Goal: Information Seeking & Learning: Learn about a topic

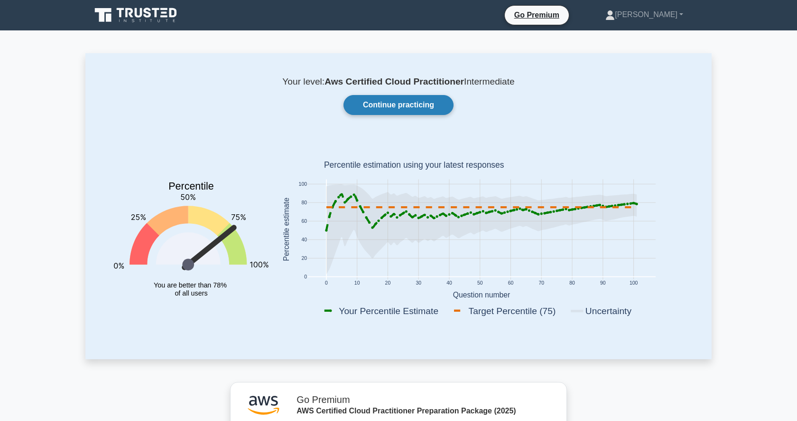
click at [398, 100] on link "Continue practicing" at bounding box center [399, 105] width 110 height 20
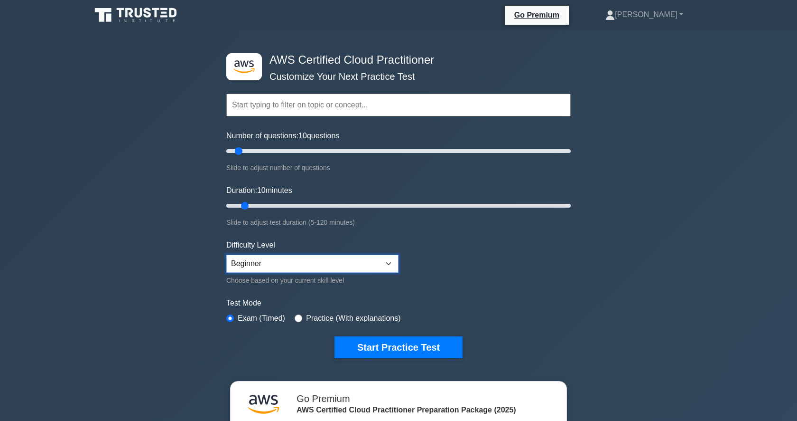
click at [288, 264] on select "Beginner Intermediate Expert" at bounding box center [312, 263] width 172 height 18
select select "expert"
type input "15"
click at [261, 206] on input "Duration: 10 minutes" at bounding box center [398, 205] width 345 height 11
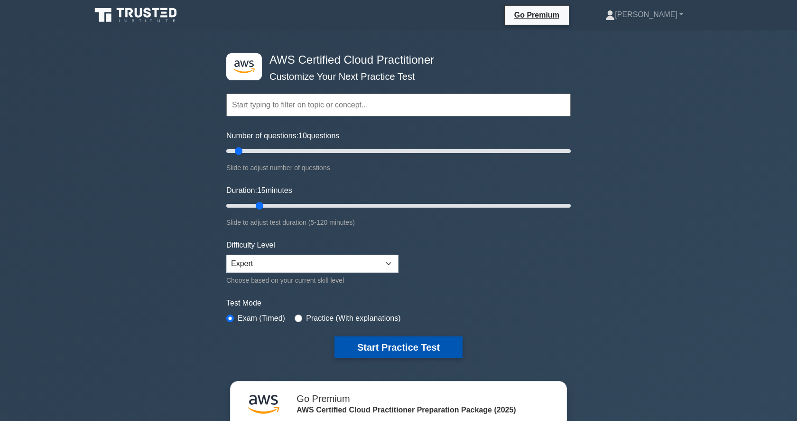
click at [383, 342] on button "Start Practice Test" at bounding box center [399, 347] width 128 height 22
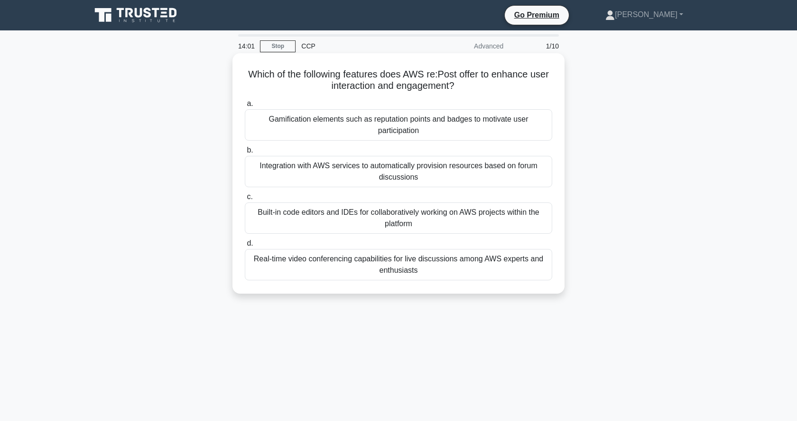
click at [441, 178] on div "Integration with AWS services to automatically provision resources based on for…" at bounding box center [399, 171] width 308 height 31
click at [245, 153] on input "b. Integration with AWS services to automatically provision resources based on …" at bounding box center [245, 150] width 0 height 6
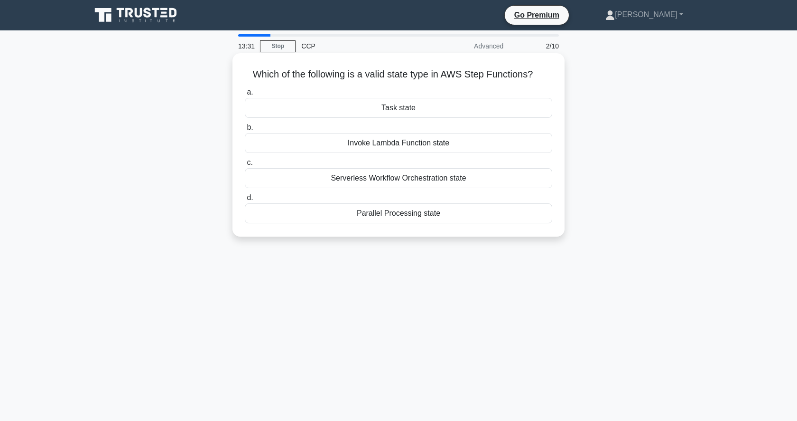
click at [420, 176] on div "Serverless Workflow Orchestration state" at bounding box center [399, 178] width 308 height 20
click at [245, 166] on input "c. Serverless Workflow Orchestration state" at bounding box center [245, 162] width 0 height 6
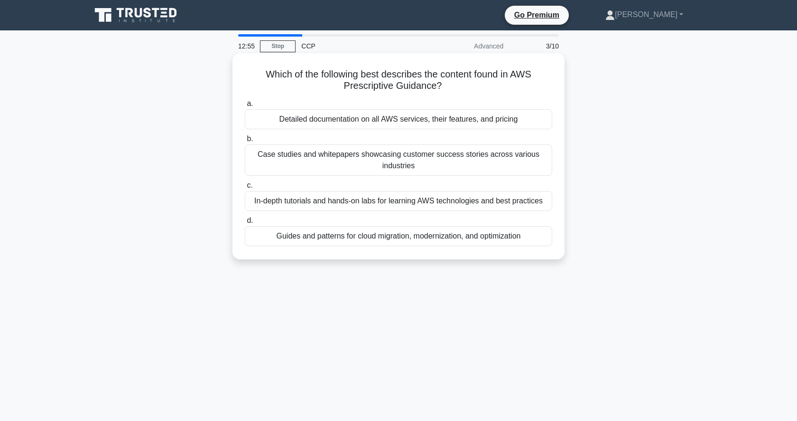
click at [415, 113] on div "Detailed documentation on all AWS services, their features, and pricing" at bounding box center [399, 119] width 308 height 20
click at [245, 107] on input "a. Detailed documentation on all AWS services, their features, and pricing" at bounding box center [245, 104] width 0 height 6
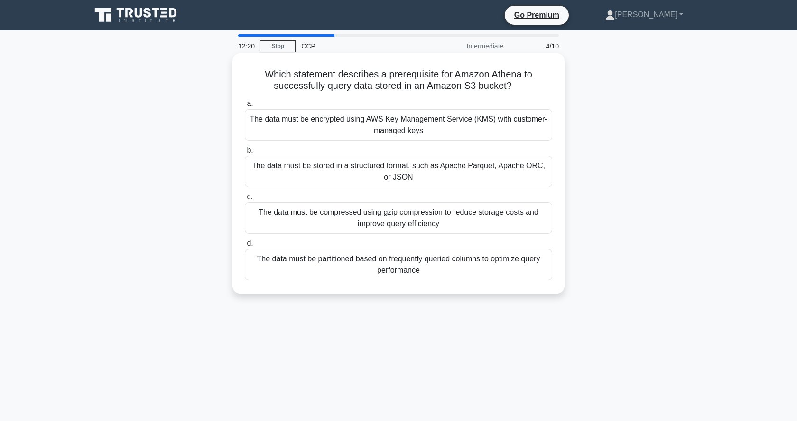
click at [483, 178] on div "The data must be stored in a structured format, such as Apache Parquet, Apache …" at bounding box center [399, 171] width 308 height 31
click at [245, 153] on input "b. The data must be stored in a structured format, such as Apache Parquet, Apac…" at bounding box center [245, 150] width 0 height 6
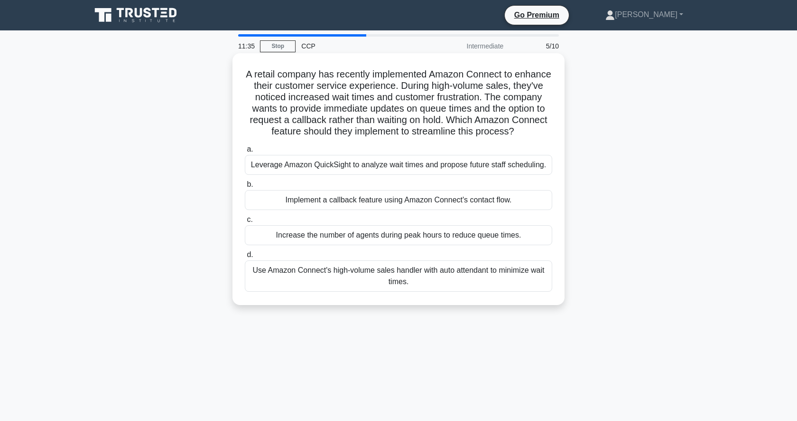
click at [484, 198] on div "Implement a callback feature using Amazon Connect's contact flow." at bounding box center [399, 200] width 308 height 20
click at [245, 188] on input "b. Implement a callback feature using Amazon Connect's contact flow." at bounding box center [245, 184] width 0 height 6
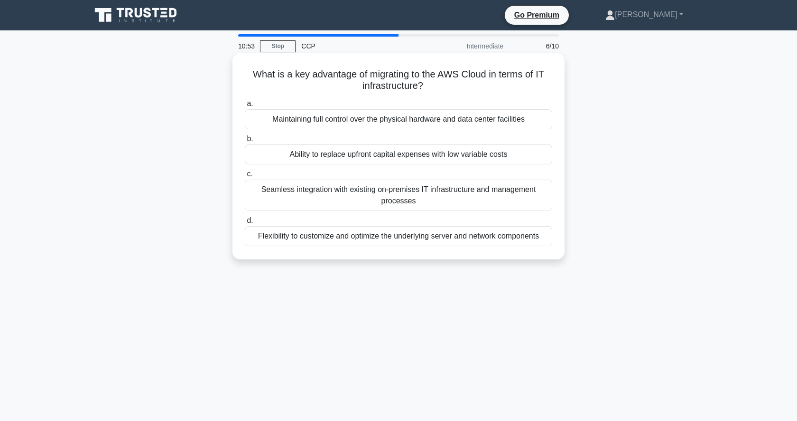
click at [451, 154] on div "Ability to replace upfront capital expenses with low variable costs" at bounding box center [399, 154] width 308 height 20
click at [245, 142] on input "b. Ability to replace upfront capital expenses with low variable costs" at bounding box center [245, 139] width 0 height 6
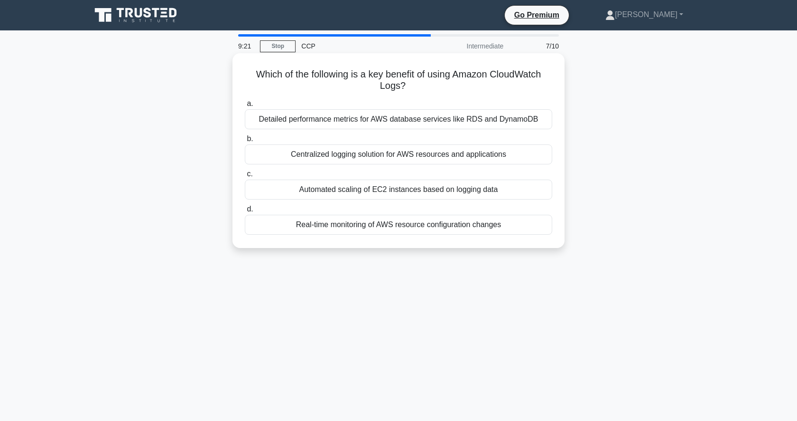
click at [437, 222] on div "Real-time monitoring of AWS resource configuration changes" at bounding box center [399, 225] width 308 height 20
click at [245, 212] on input "d. Real-time monitoring of AWS resource configuration changes" at bounding box center [245, 209] width 0 height 6
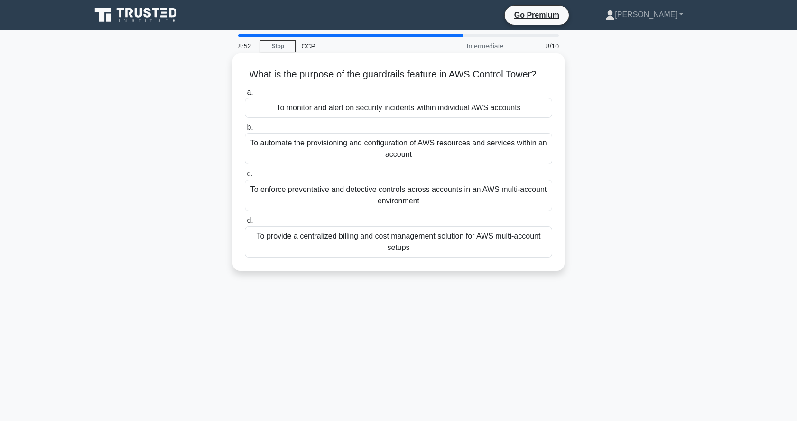
click at [413, 196] on div "To enforce preventative and detective controls across accounts in an AWS multi-…" at bounding box center [399, 194] width 308 height 31
click at [245, 177] on input "c. To enforce preventative and detective controls across accounts in an AWS mul…" at bounding box center [245, 174] width 0 height 6
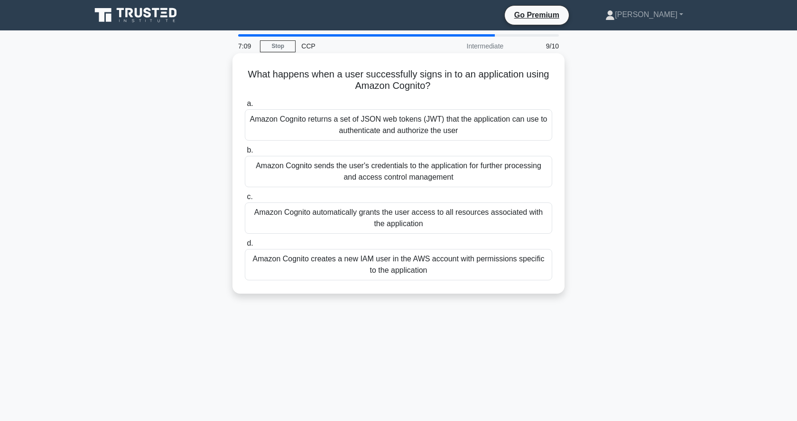
click at [477, 225] on div "Amazon Cognito automatically grants the user access to all resources associated…" at bounding box center [399, 217] width 308 height 31
click at [245, 200] on input "c. Amazon Cognito automatically grants the user access to all resources associa…" at bounding box center [245, 197] width 0 height 6
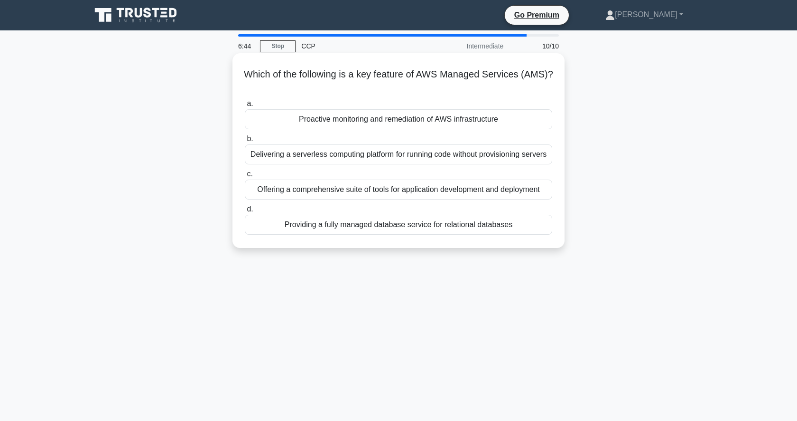
click at [465, 119] on div "Proactive monitoring and remediation of AWS infrastructure" at bounding box center [399, 119] width 308 height 20
click at [245, 107] on input "a. Proactive monitoring and remediation of AWS infrastructure" at bounding box center [245, 104] width 0 height 6
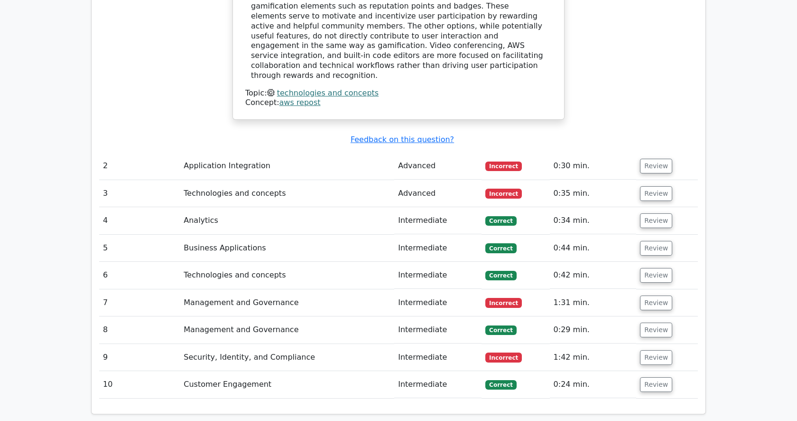
scroll to position [1086, 0]
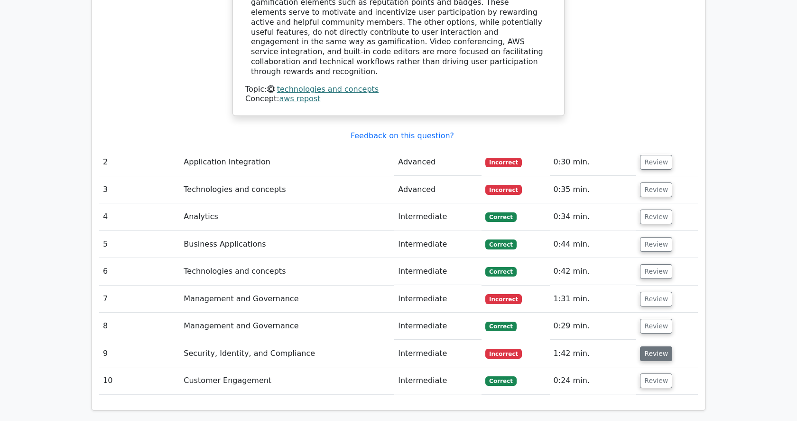
click at [659, 346] on button "Review" at bounding box center [656, 353] width 32 height 15
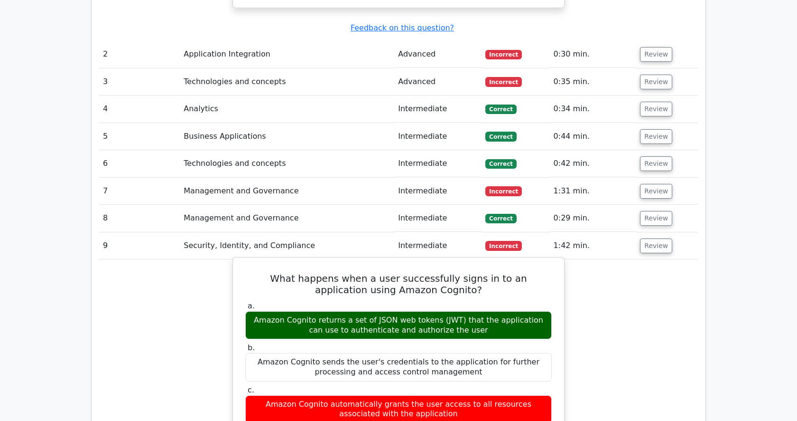
scroll to position [1141, 0]
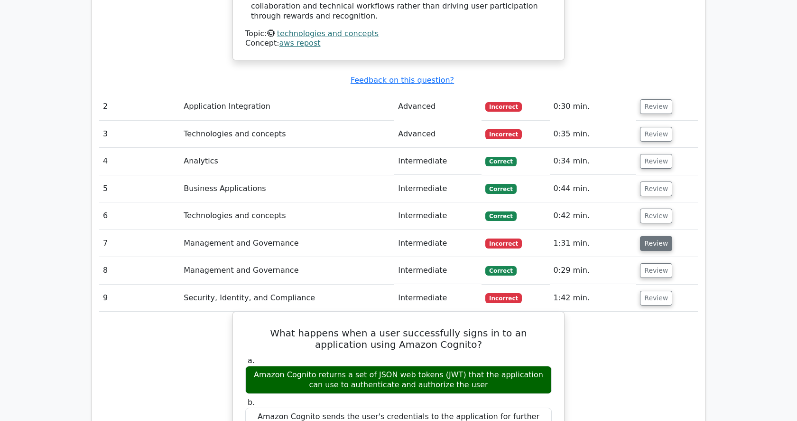
click at [646, 236] on button "Review" at bounding box center [656, 243] width 32 height 15
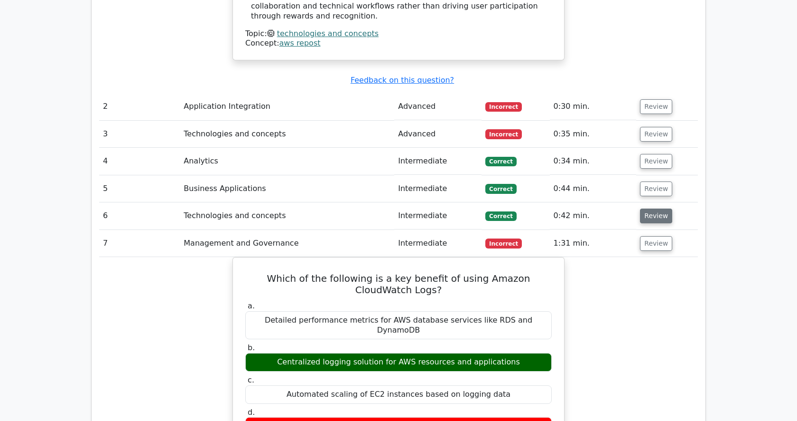
click at [640, 208] on button "Review" at bounding box center [656, 215] width 32 height 15
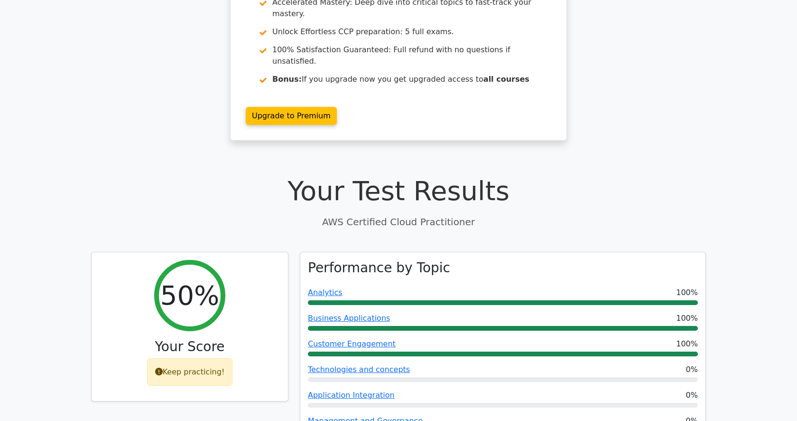
scroll to position [0, 0]
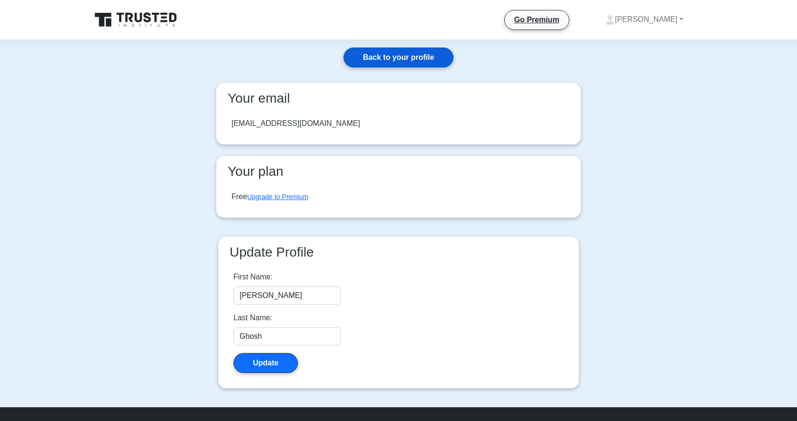
click at [430, 58] on link "Back to your profile" at bounding box center [399, 57] width 110 height 20
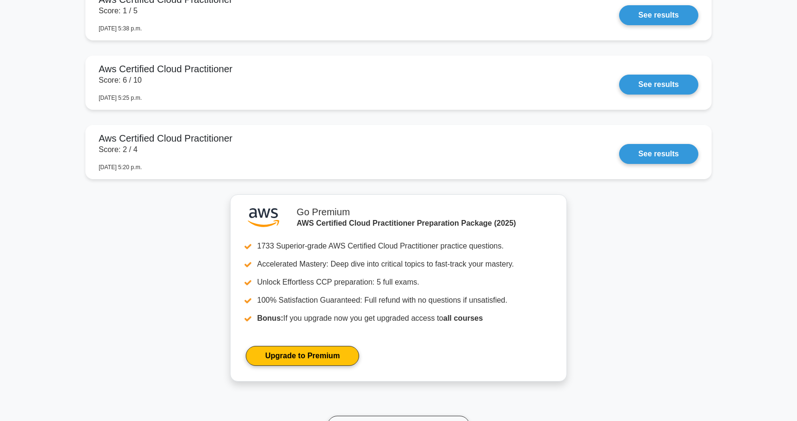
scroll to position [1762, 0]
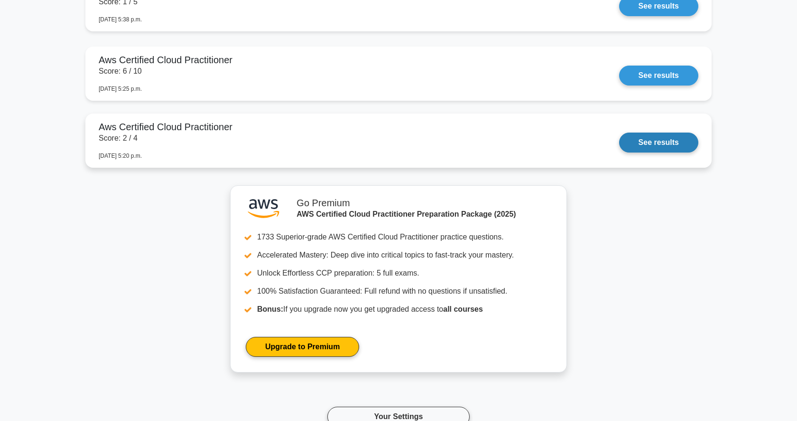
click at [669, 142] on link "See results" at bounding box center [658, 142] width 79 height 20
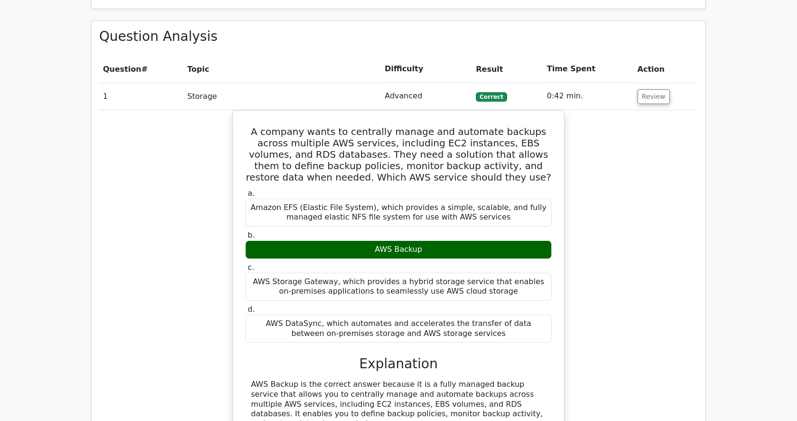
scroll to position [608, 0]
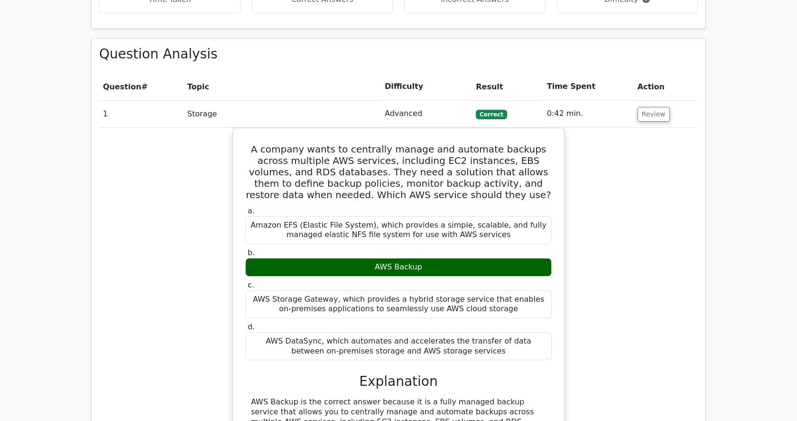
click at [647, 240] on div "A company wants to centrally manage and automate backups across multiple AWS se…" at bounding box center [398, 381] width 599 height 507
